Goal: Check status: Check status

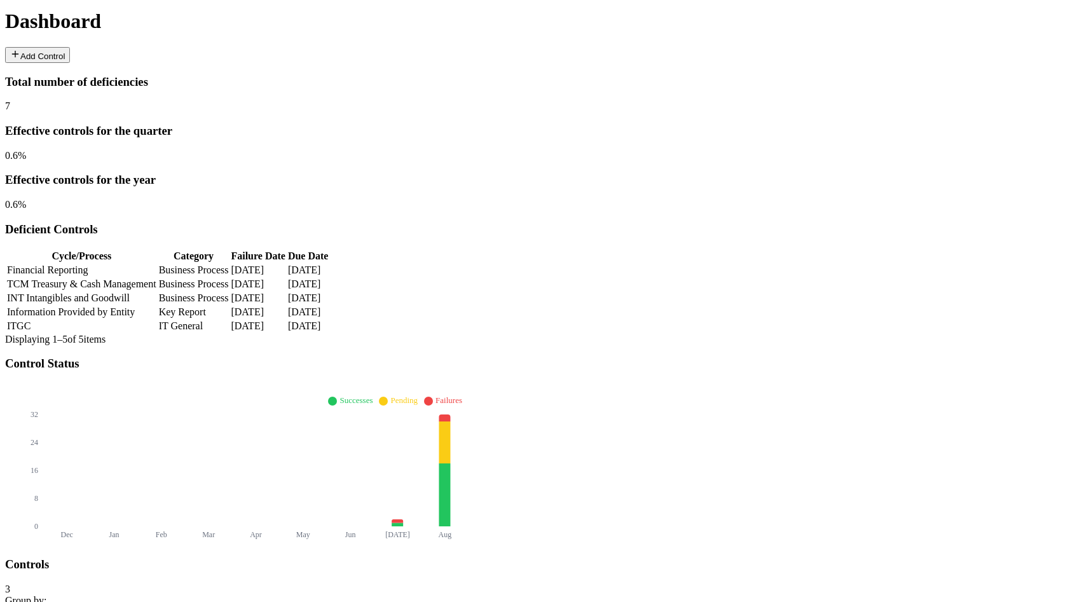
type input "**"
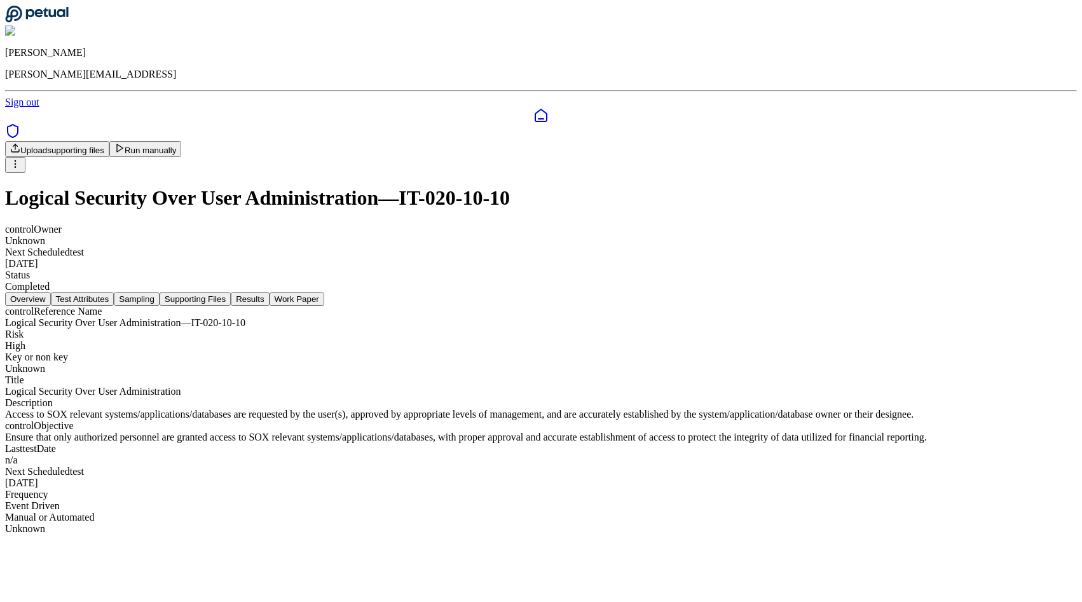
click at [114, 292] on button "Test Attributes" at bounding box center [83, 298] width 64 height 13
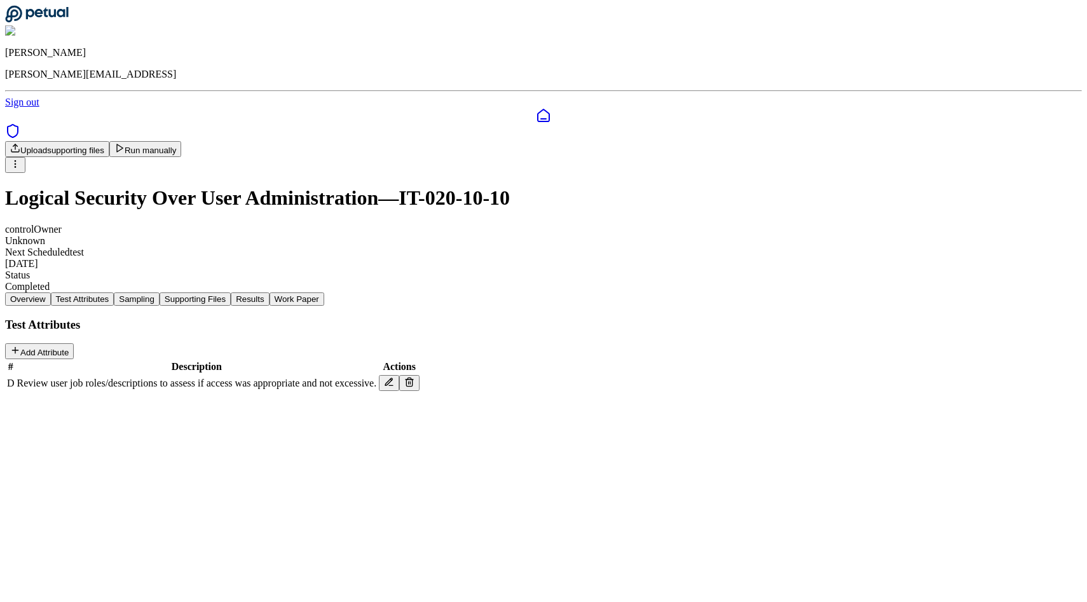
click at [160, 292] on button "Sampling" at bounding box center [137, 298] width 46 height 13
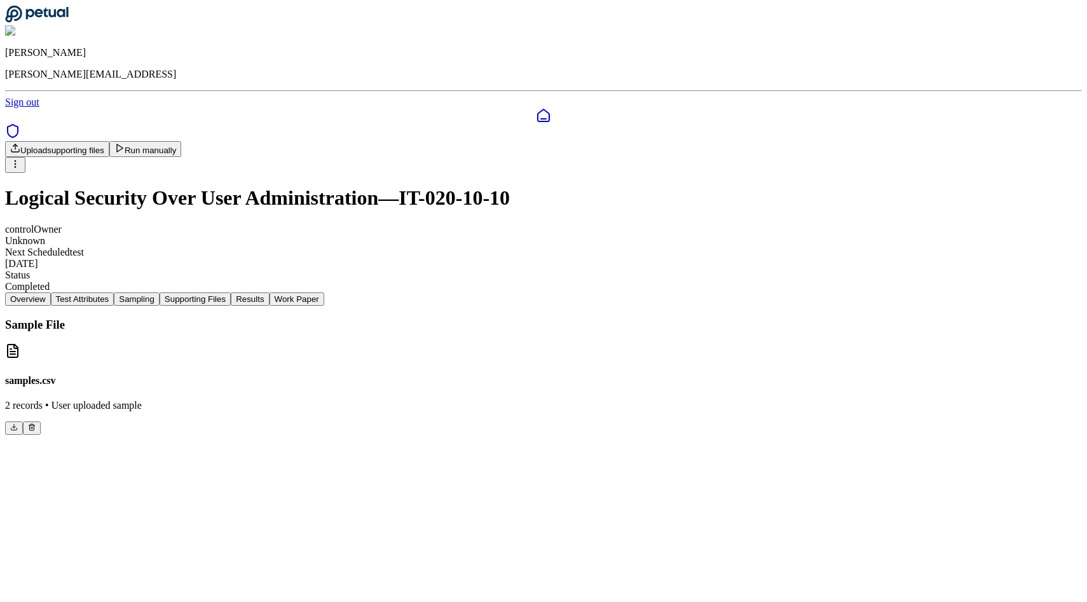
click at [231, 292] on button "Supporting Files" at bounding box center [195, 298] width 71 height 13
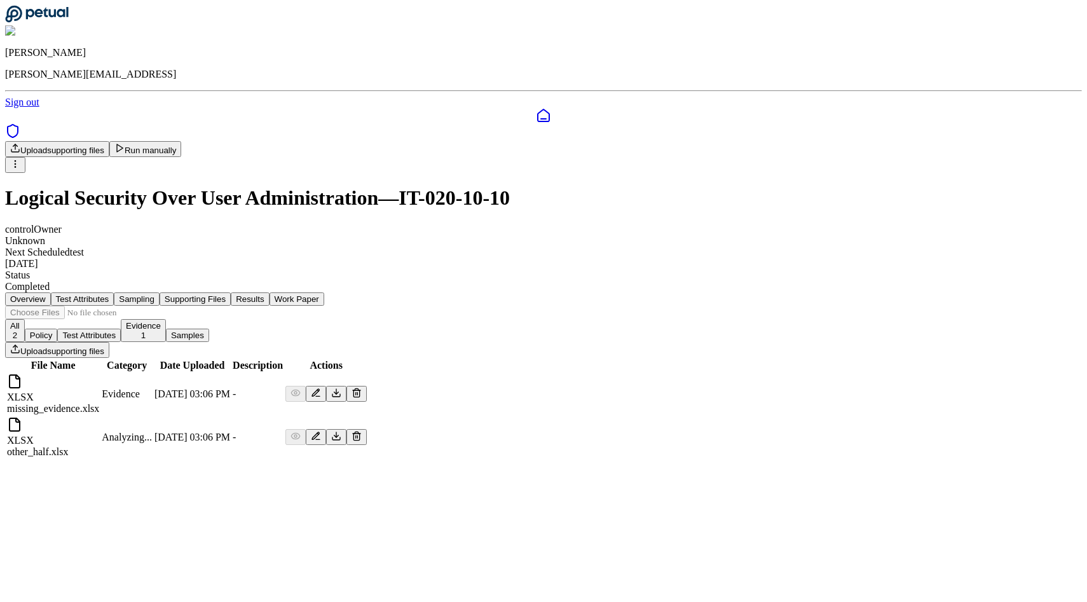
click at [269, 292] on button "Results" at bounding box center [250, 298] width 38 height 13
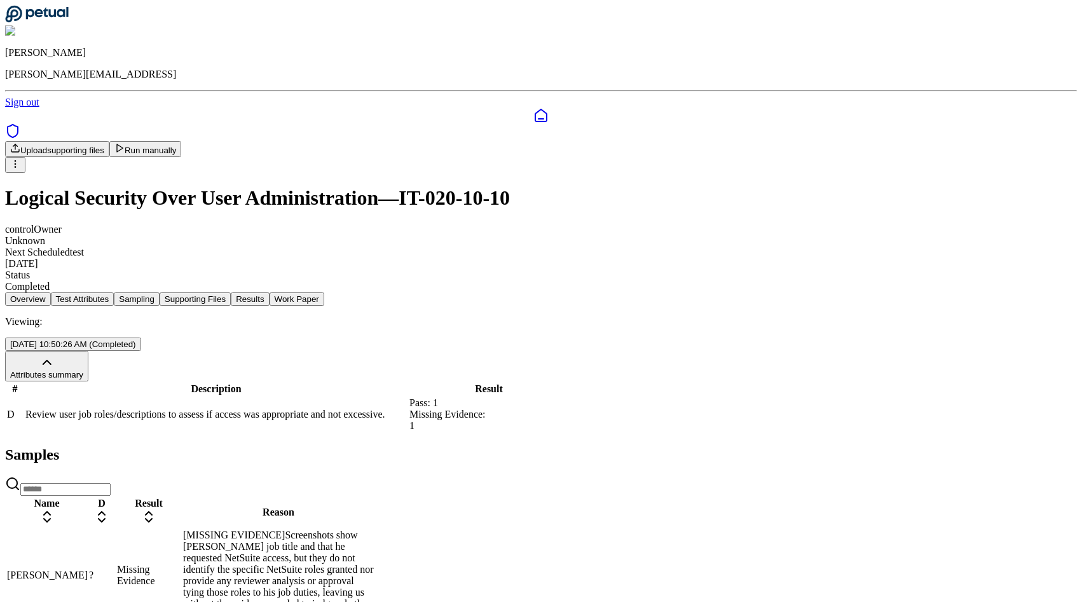
click at [182, 141] on button "Run manually" at bounding box center [145, 149] width 72 height 16
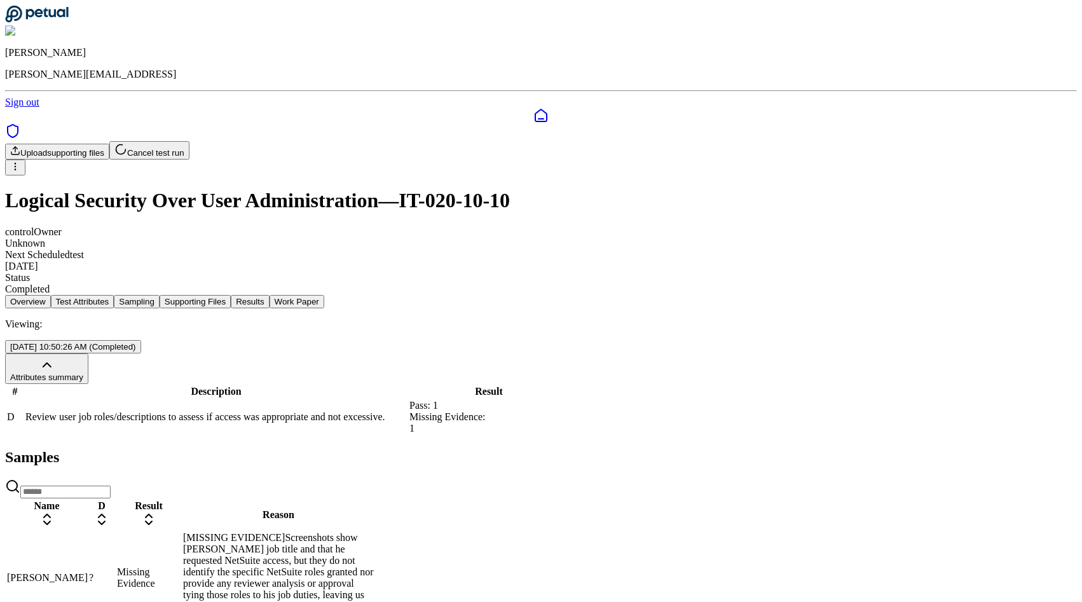
click at [324, 295] on button "Work Paper" at bounding box center [297, 301] width 55 height 13
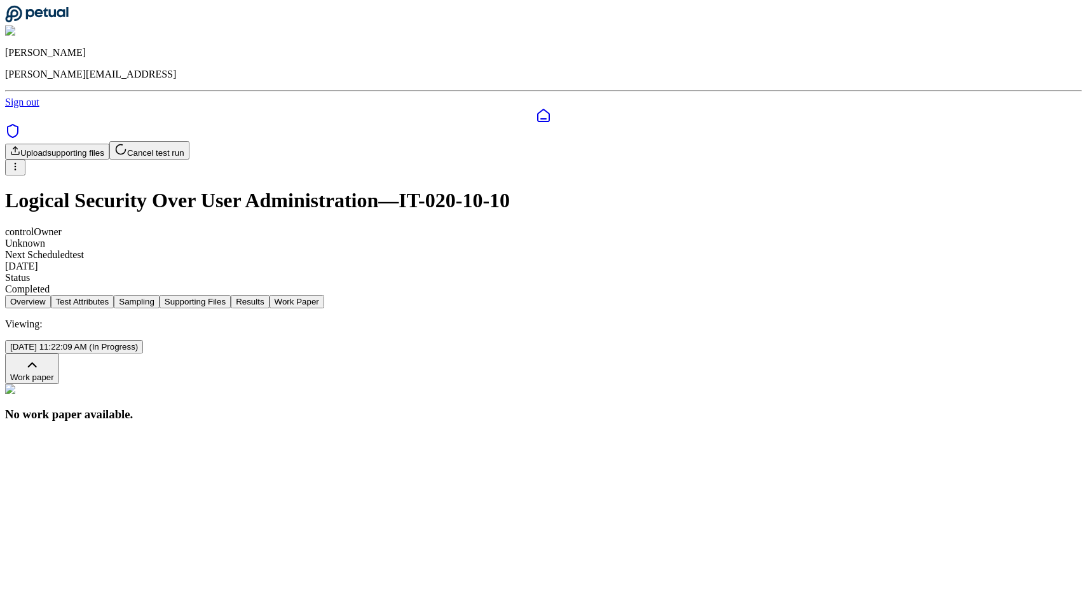
click at [269, 295] on button "Results" at bounding box center [250, 301] width 38 height 13
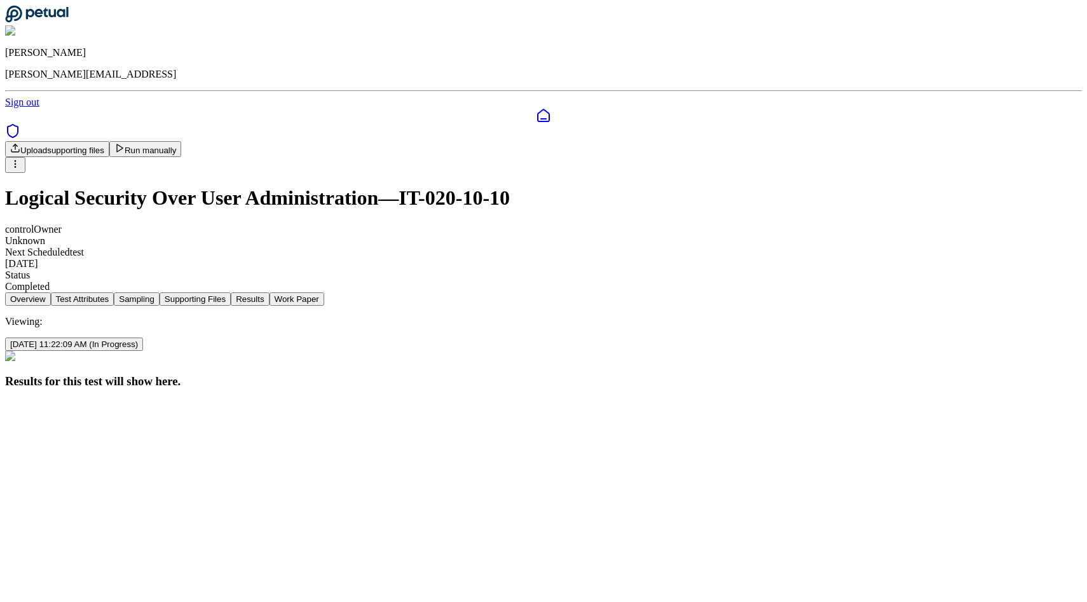
click at [160, 292] on button "Sampling" at bounding box center [137, 298] width 46 height 13
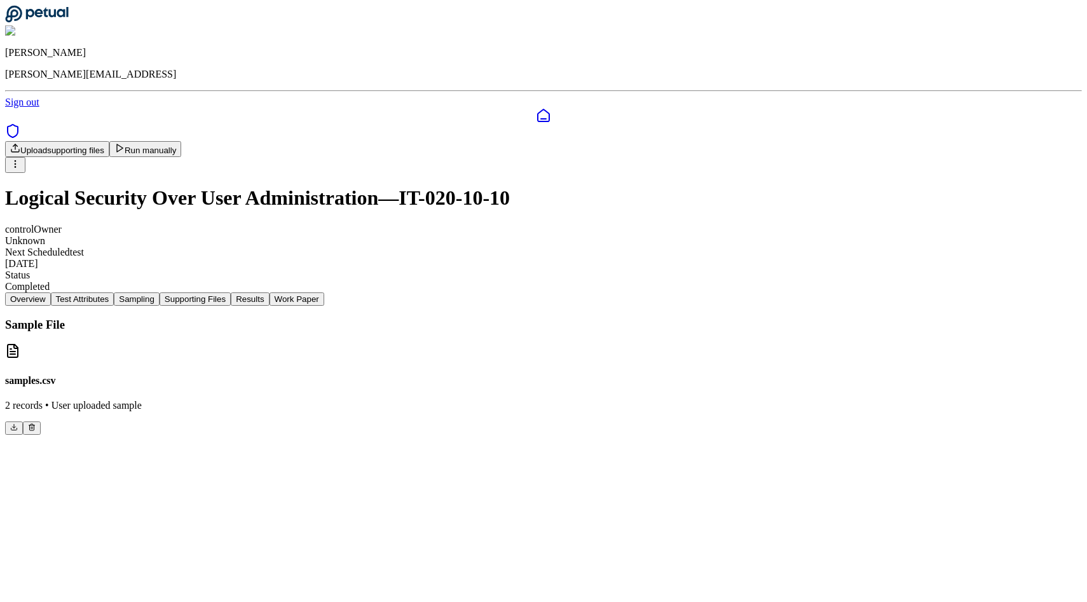
click at [41, 422] on button at bounding box center [32, 428] width 18 height 13
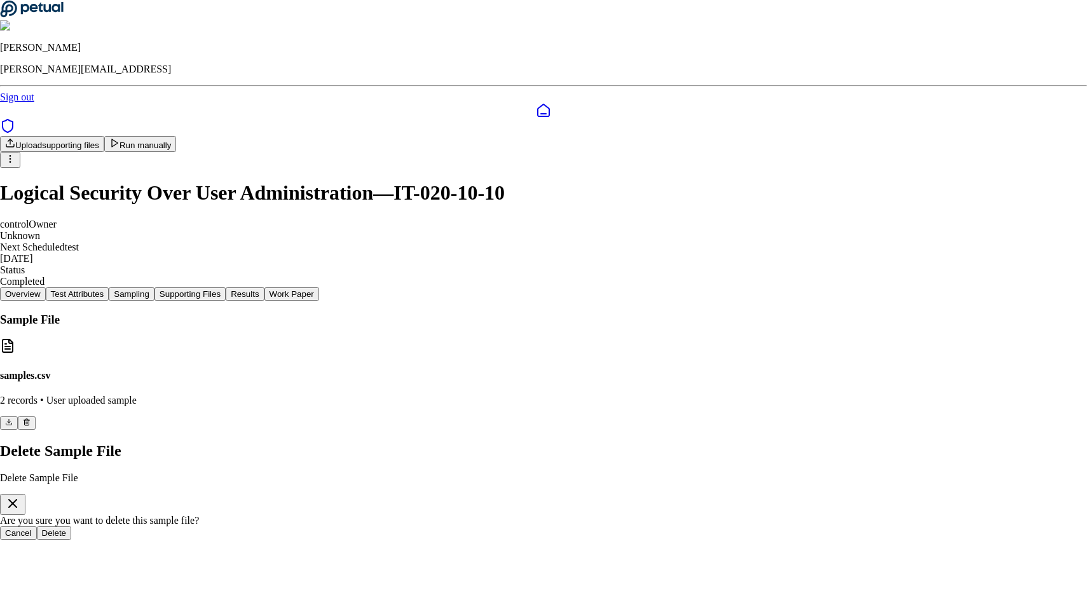
click at [72, 526] on button "Delete" at bounding box center [54, 532] width 35 height 13
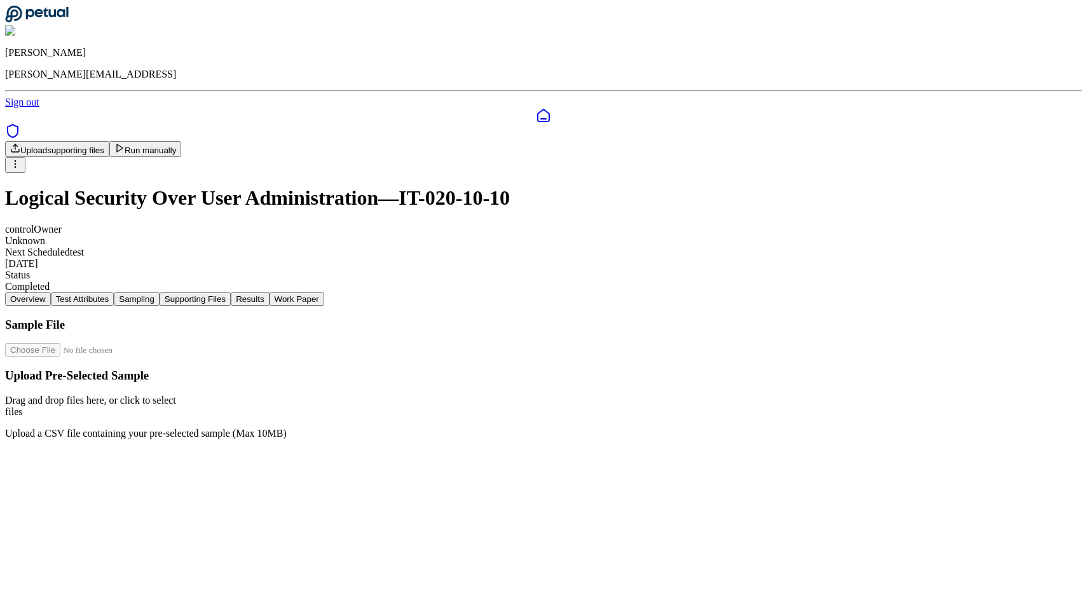
click at [182, 141] on button "Run manually" at bounding box center [145, 149] width 72 height 16
click at [549, 292] on nav "Overview Test Attributes Sampling Supporting Files Results Work Paper" at bounding box center [543, 298] width 1077 height 13
click at [269, 292] on button "Results" at bounding box center [250, 298] width 38 height 13
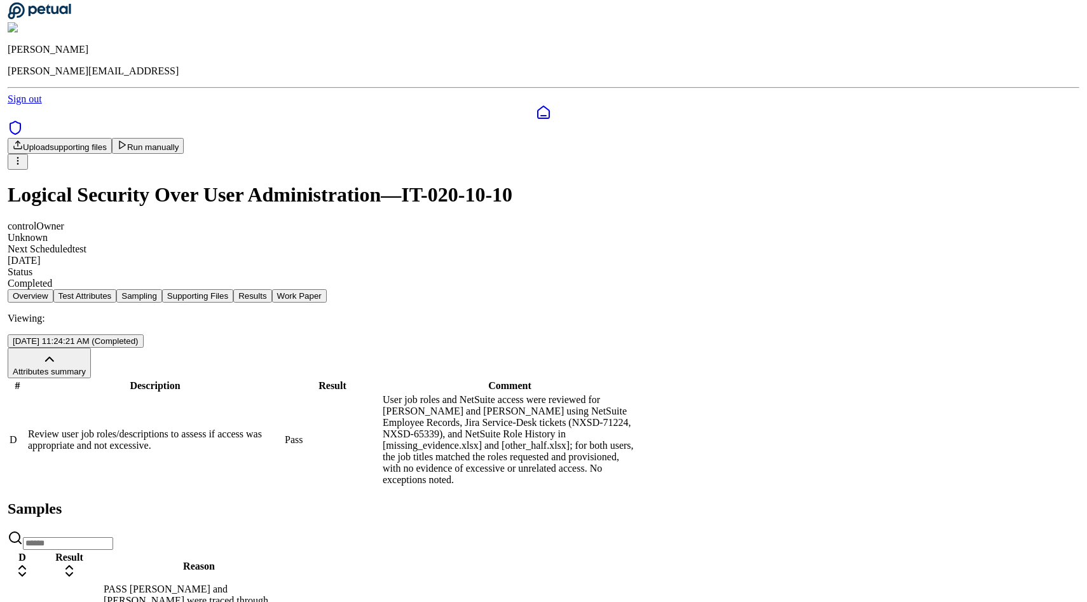
scroll to position [25, 0]
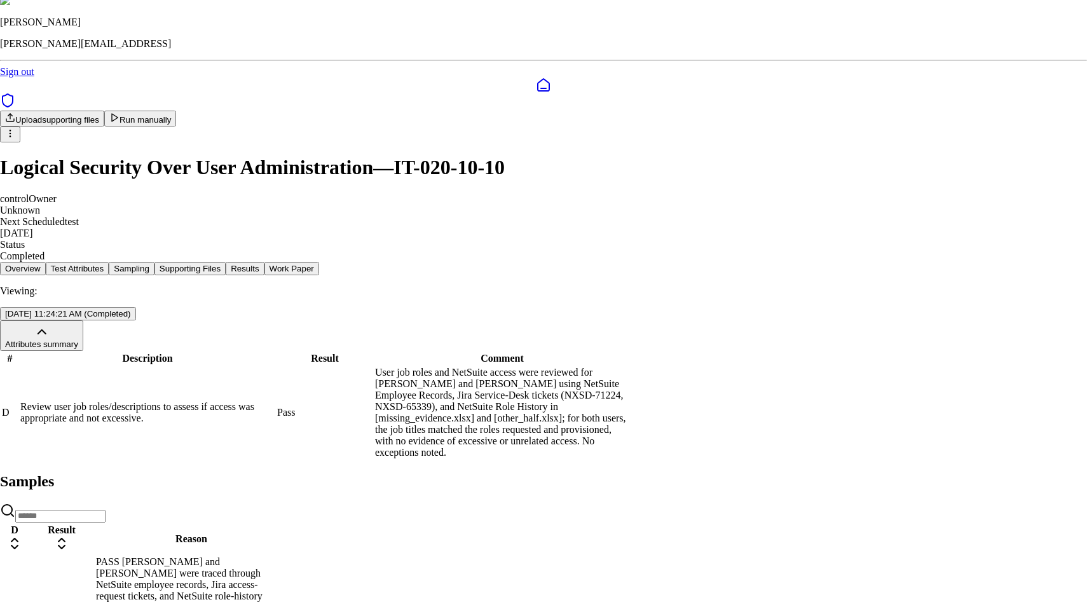
scroll to position [165, 0]
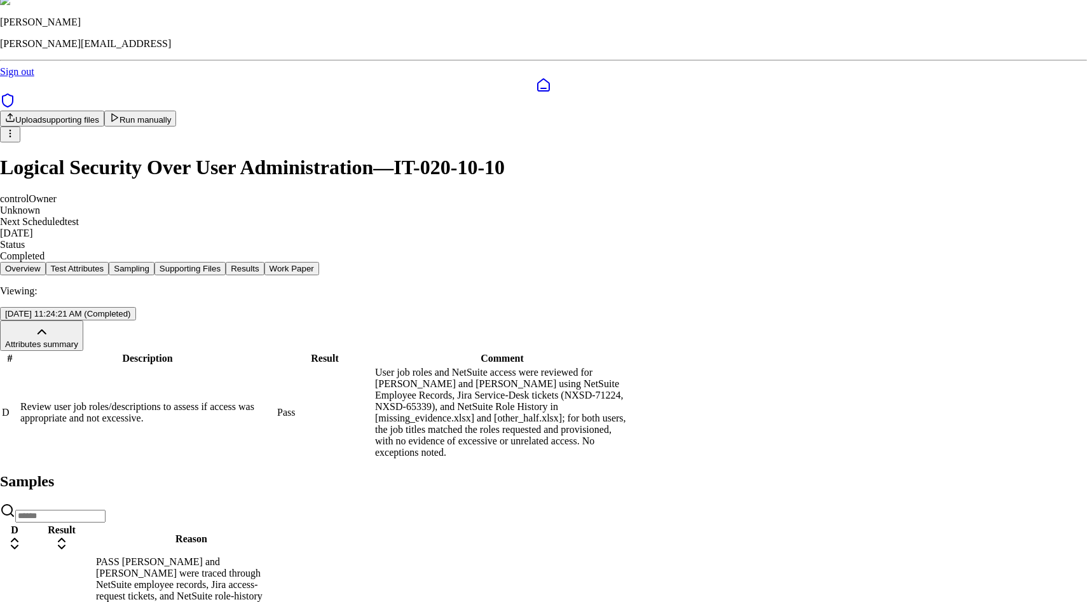
drag, startPoint x: 609, startPoint y: 318, endPoint x: 528, endPoint y: 318, distance: 80.7
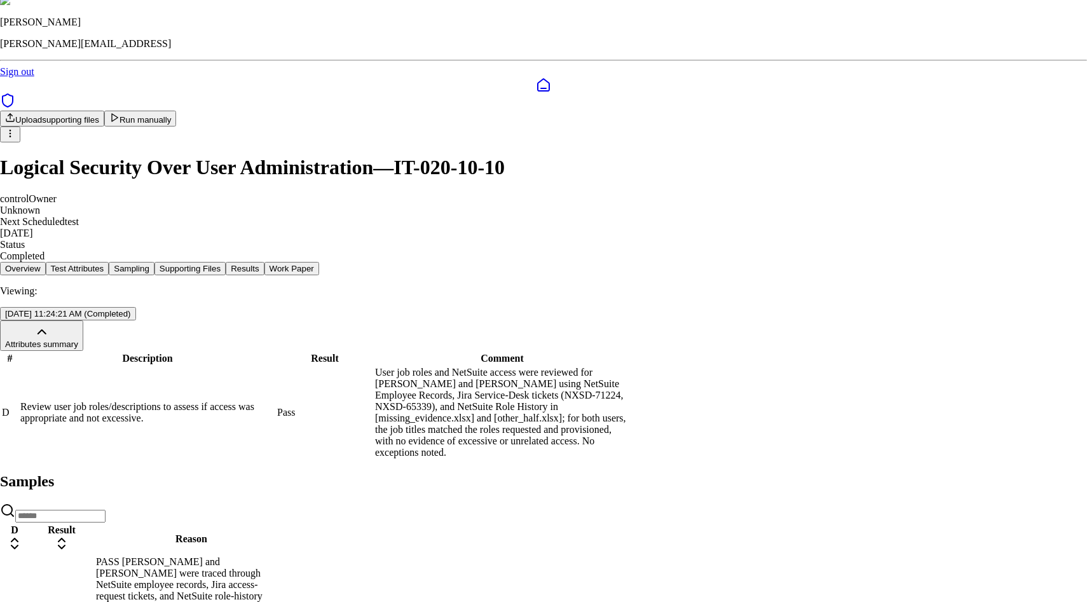
scroll to position [346, 0]
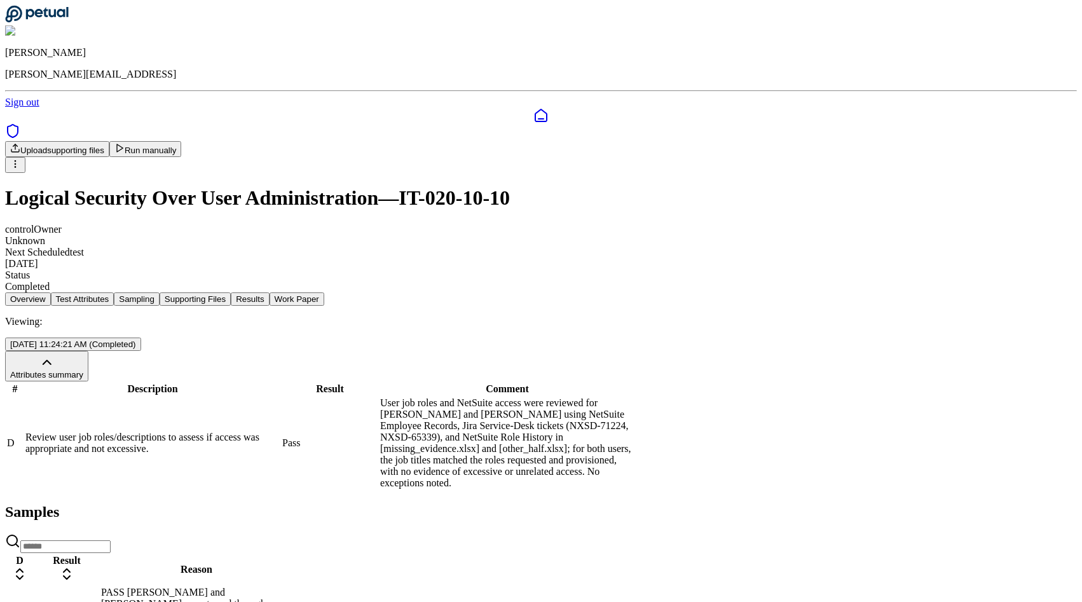
click at [324, 292] on button "Work Paper" at bounding box center [297, 298] width 55 height 13
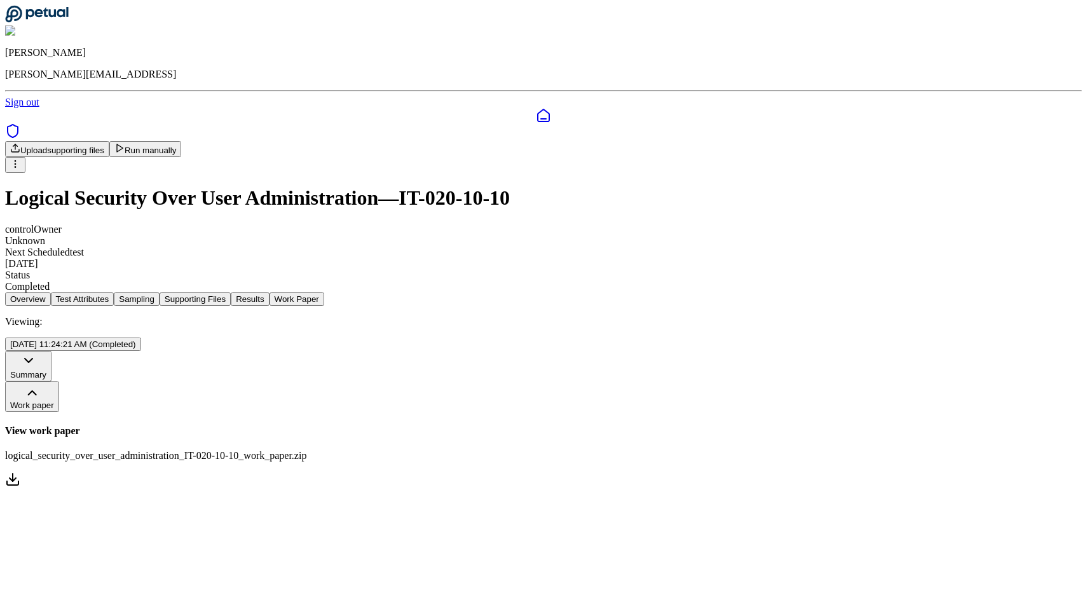
click at [462, 425] on link "View work paper logical_security_over_user_administration_IT-020-10-10_work_pap…" at bounding box center [543, 457] width 1077 height 64
